Goal: Task Accomplishment & Management: Manage account settings

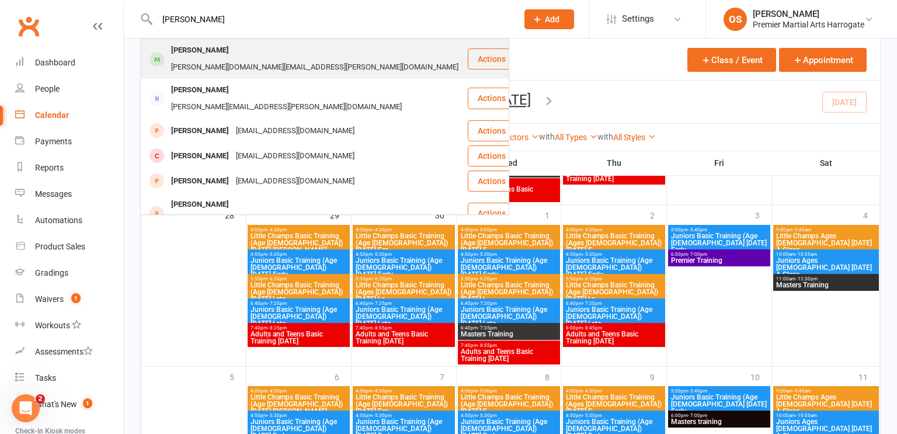
type input "[PERSON_NAME]"
click at [211, 55] on div "[PERSON_NAME]" at bounding box center [200, 50] width 65 height 17
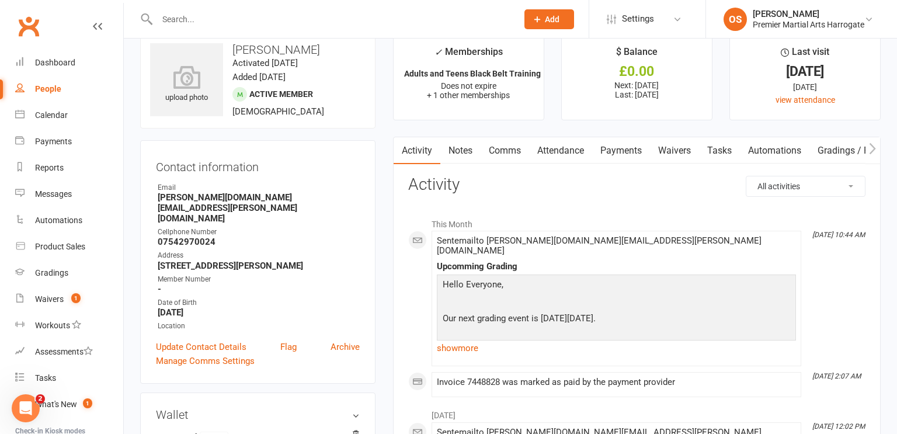
scroll to position [13, 0]
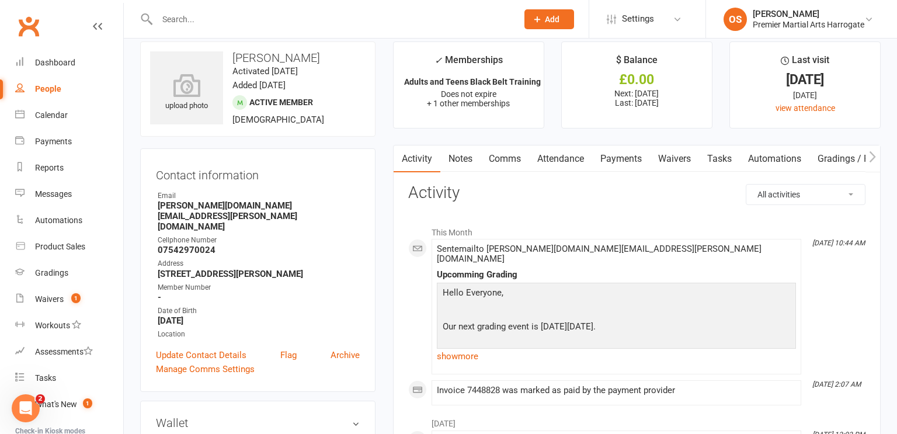
click at [608, 157] on link "Payments" at bounding box center [621, 158] width 58 height 27
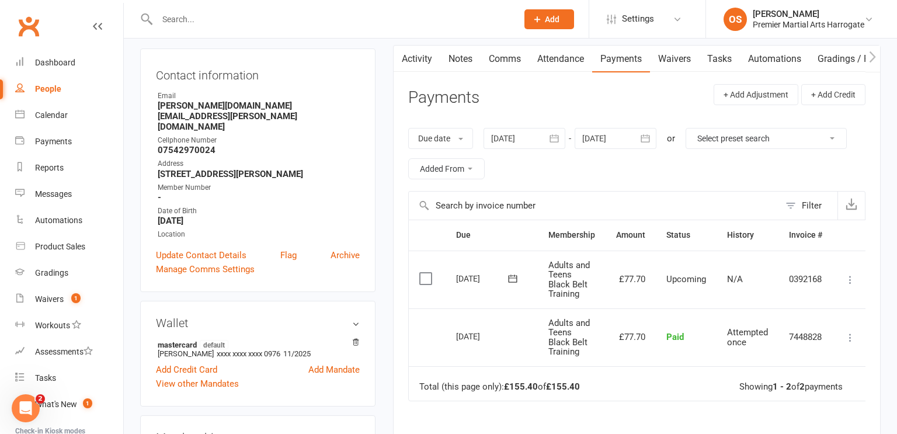
scroll to position [117, 0]
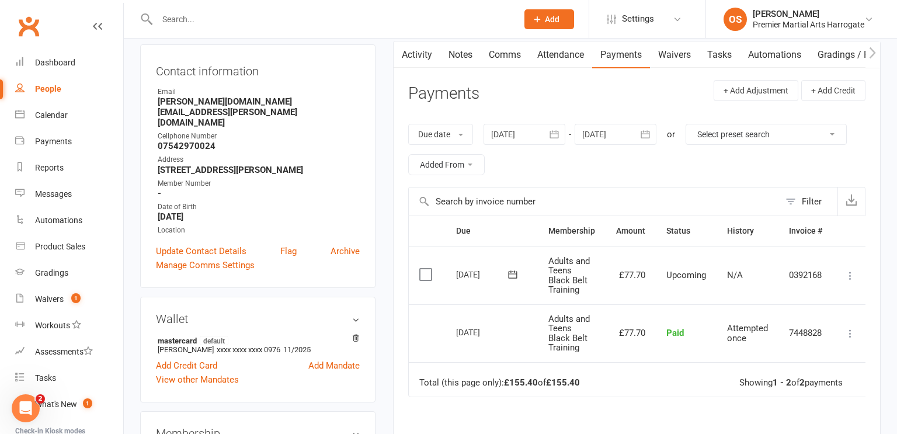
click at [850, 278] on icon at bounding box center [850, 276] width 12 height 12
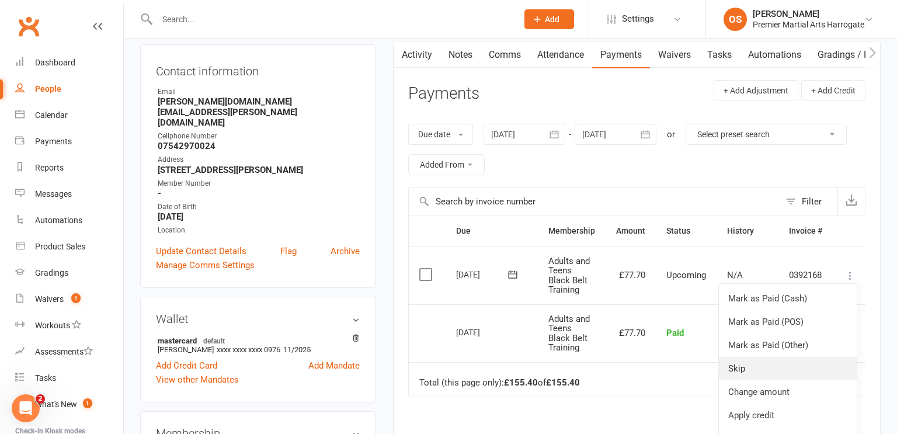
click at [776, 373] on link "Skip" at bounding box center [787, 368] width 138 height 23
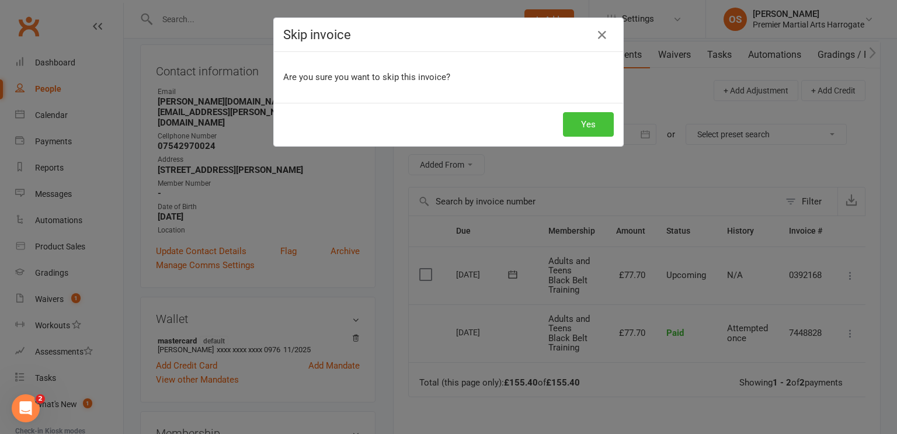
click at [581, 123] on button "Yes" at bounding box center [588, 124] width 51 height 25
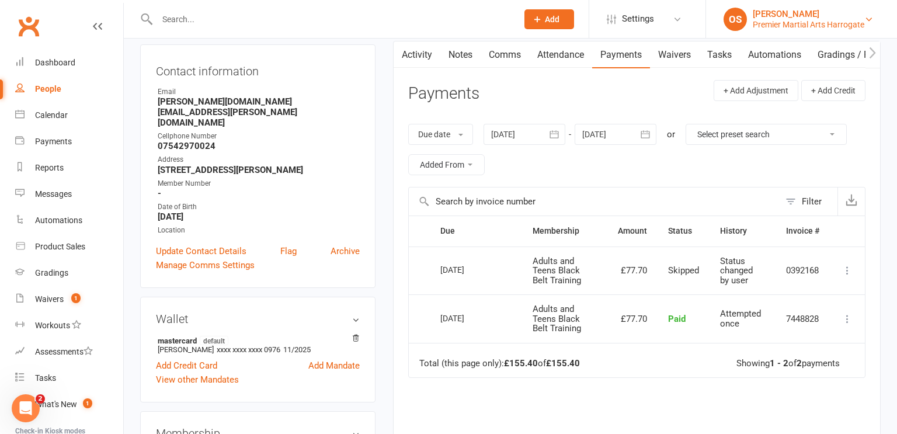
click at [844, 20] on div "Premier Martial Arts Harrogate" at bounding box center [807, 24] width 111 height 11
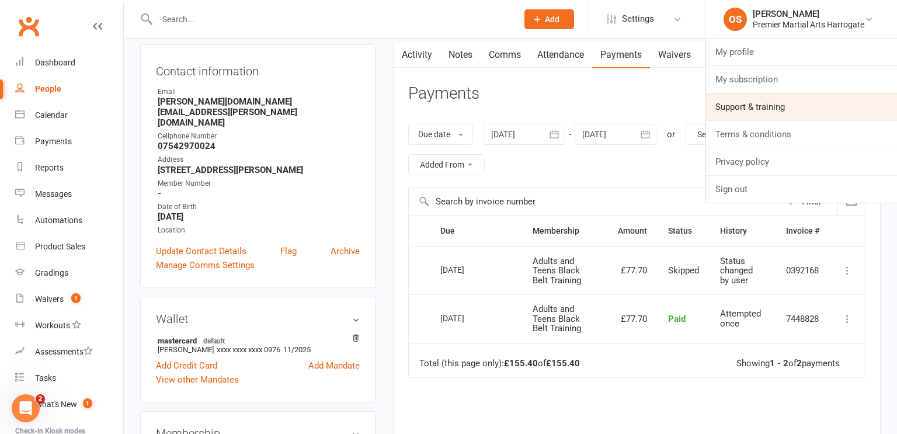
click at [774, 108] on link "Support & training" at bounding box center [801, 106] width 191 height 27
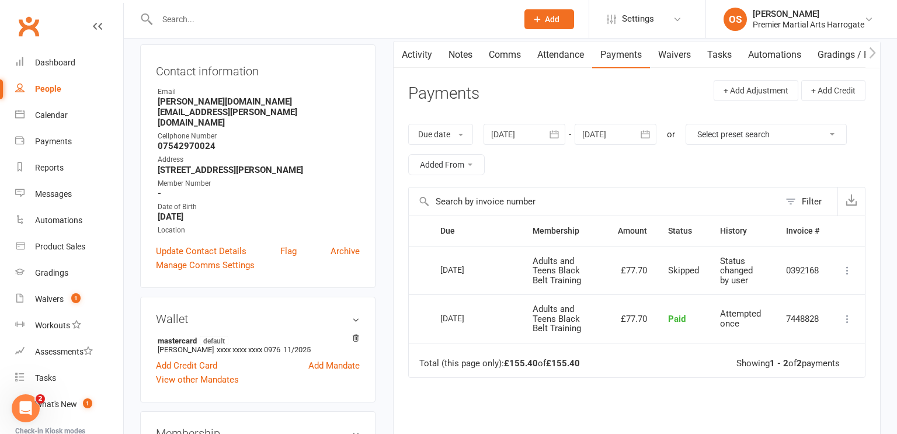
scroll to position [0, 0]
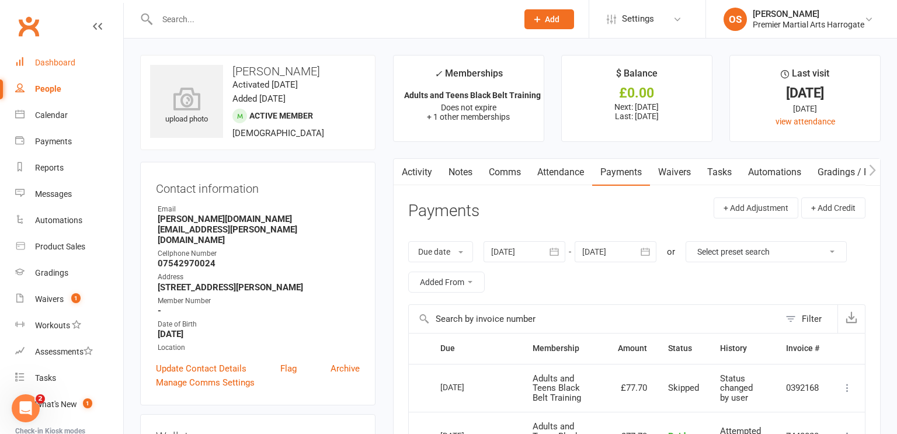
click at [59, 62] on div "Dashboard" at bounding box center [55, 62] width 40 height 9
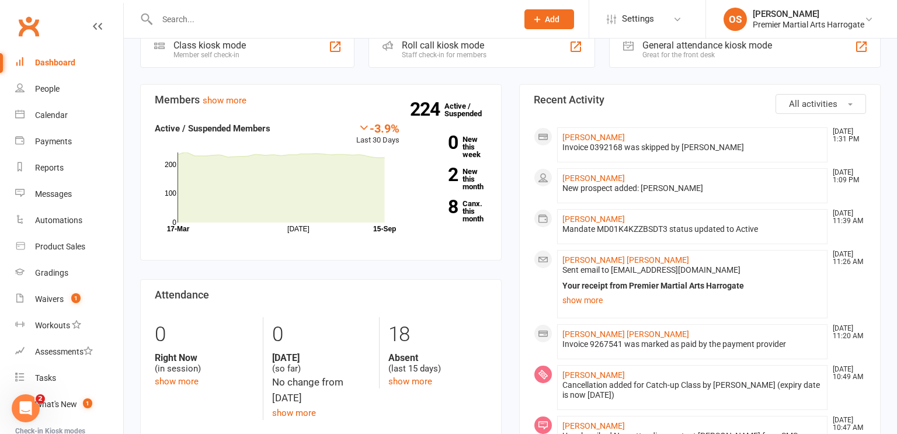
scroll to position [426, 0]
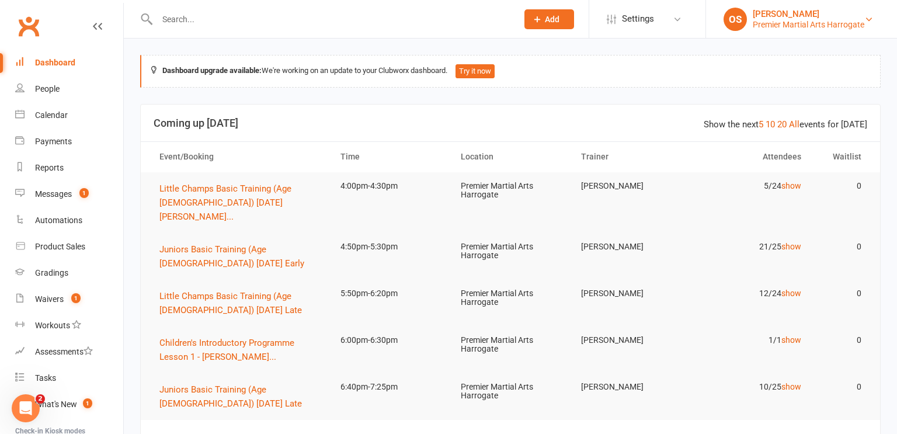
click at [791, 23] on div "Premier Martial Arts Harrogate" at bounding box center [807, 24] width 111 height 11
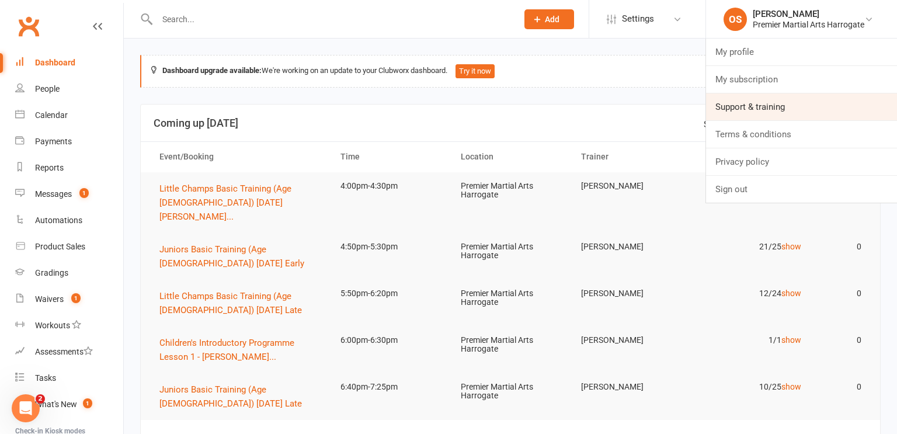
click at [771, 110] on link "Support & training" at bounding box center [801, 106] width 191 height 27
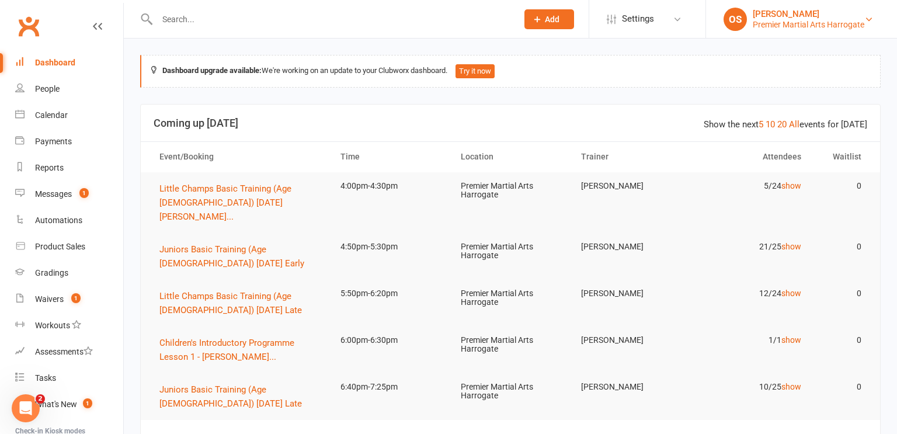
click at [810, 19] on div "Premier Martial Arts Harrogate" at bounding box center [807, 24] width 111 height 11
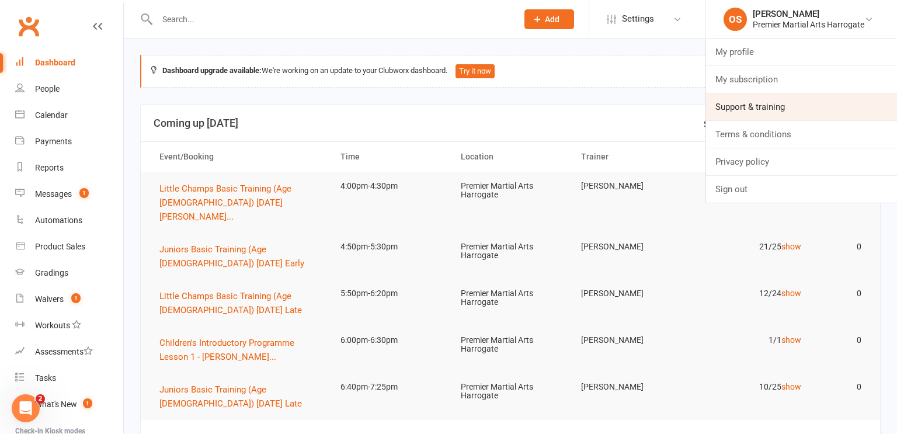
click at [759, 111] on link "Support & training" at bounding box center [801, 106] width 191 height 27
